Goal: Task Accomplishment & Management: Use online tool/utility

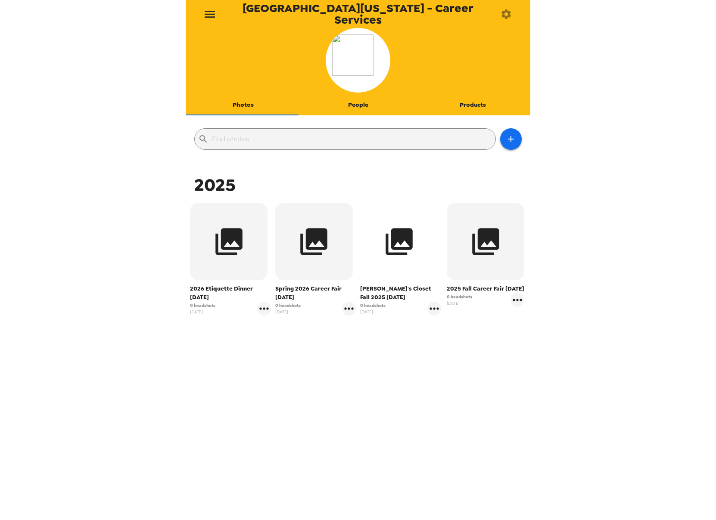
click at [408, 241] on icon "button" at bounding box center [399, 241] width 27 height 27
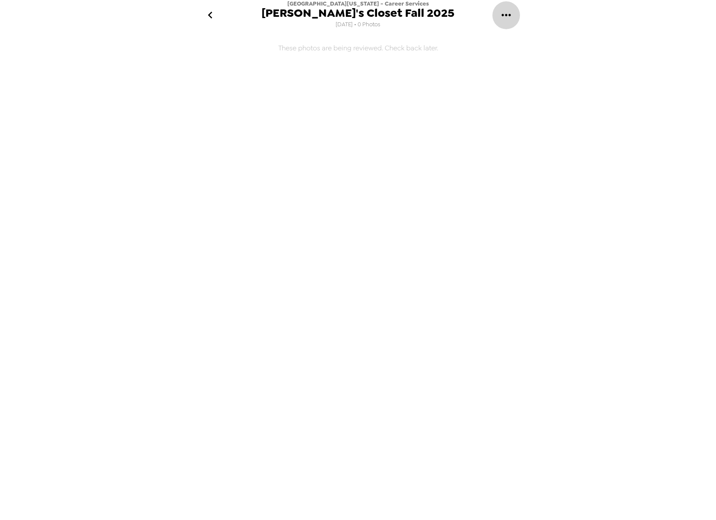
click at [504, 19] on icon "gallery menu" at bounding box center [506, 15] width 14 height 14
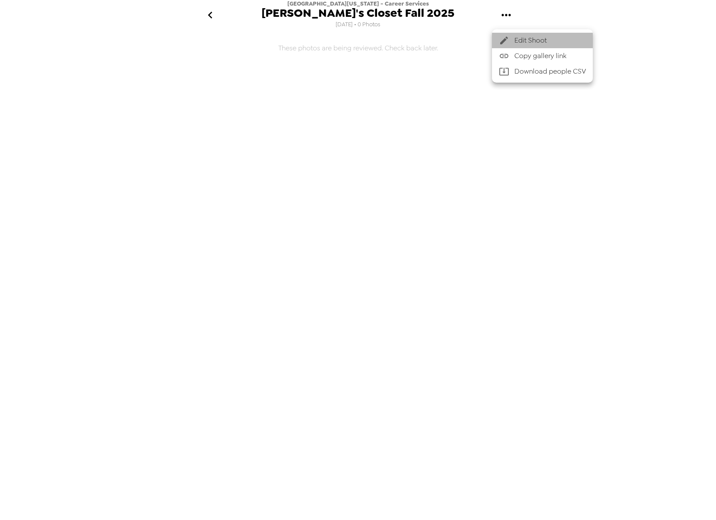
click at [514, 43] on span "Edit Shoot" at bounding box center [550, 40] width 72 height 10
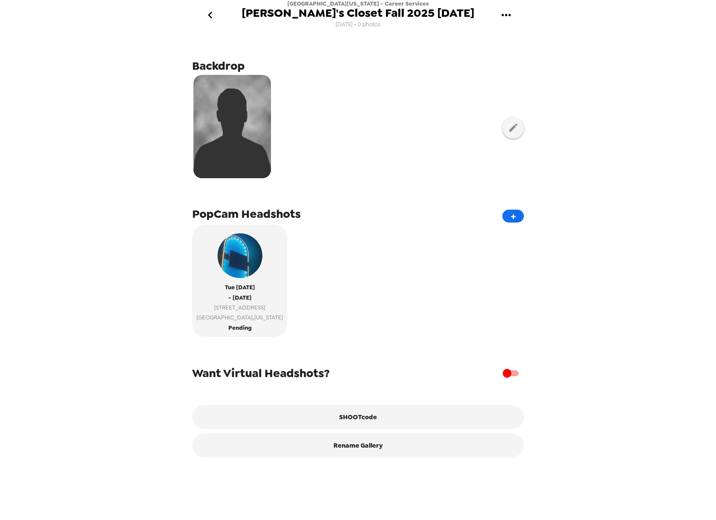
click at [212, 17] on icon "go back" at bounding box center [210, 15] width 14 height 14
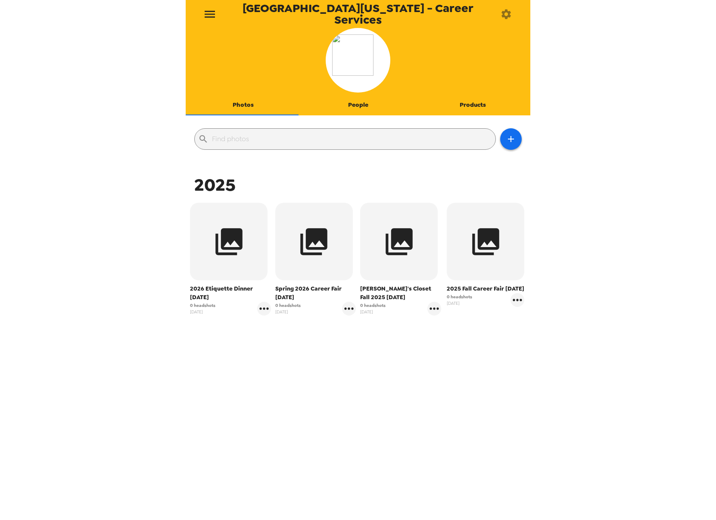
click at [664, 116] on div "[GEOGRAPHIC_DATA][US_STATE] - Career Services Photos People Products ​ 2025 202…" at bounding box center [358, 260] width 716 height 520
